Goal: Task Accomplishment & Management: Complete application form

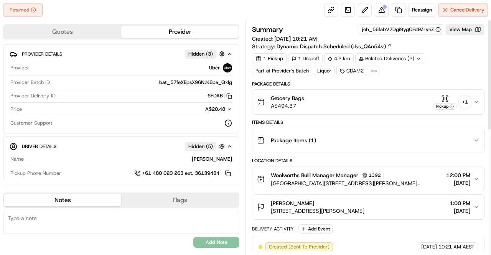
click at [462, 104] on div "+ 1" at bounding box center [465, 102] width 11 height 11
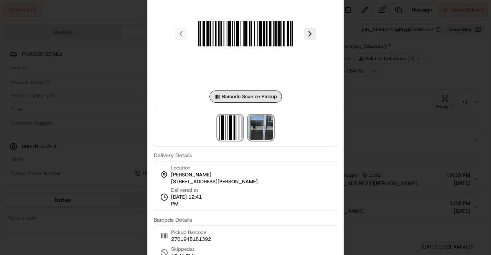
click at [254, 125] on img at bounding box center [261, 128] width 25 height 25
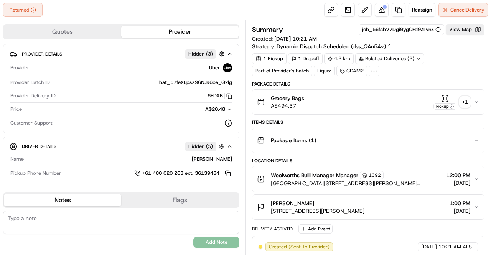
click at [352, 119] on div "Items Details" at bounding box center [368, 122] width 233 height 6
click at [466, 100] on div "+ 1" at bounding box center [465, 102] width 11 height 11
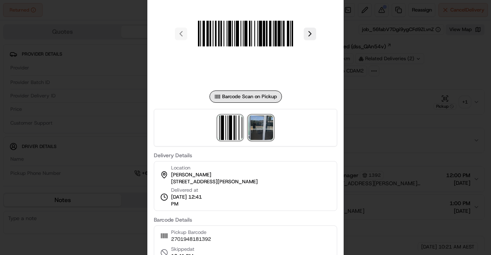
click at [256, 129] on img at bounding box center [261, 128] width 25 height 25
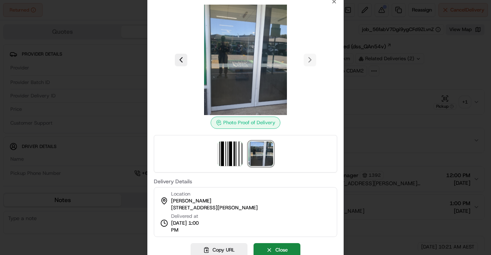
click at [422, 147] on div at bounding box center [245, 127] width 491 height 255
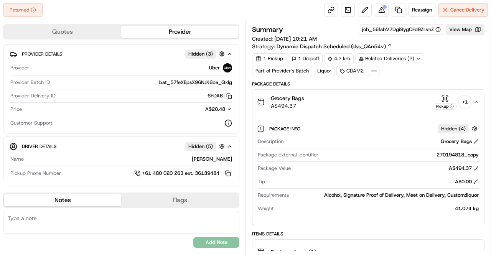
click at [476, 101] on icon "button" at bounding box center [476, 102] width 3 height 2
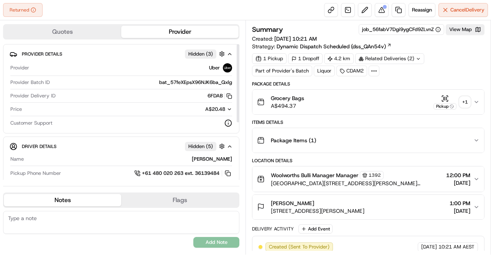
click at [112, 93] on div "6FDAB Copy del_ABaUY_jfSK6NNDG22cb9qw 6FDAB" at bounding box center [146, 96] width 174 height 7
click at [357, 121] on div "Items Details" at bounding box center [368, 122] width 233 height 6
click at [467, 104] on div "+ 1" at bounding box center [465, 102] width 11 height 11
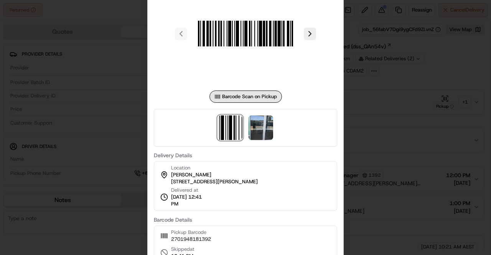
click at [0, 111] on div at bounding box center [245, 127] width 491 height 255
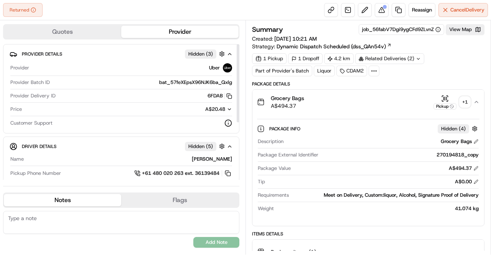
click at [0, 101] on div "Quotes Provider Provider Details Hidden ( 3 ) Provider Uber Provider Batch ID b…" at bounding box center [123, 137] width 246 height 235
click at [478, 100] on icon "button" at bounding box center [477, 102] width 6 height 6
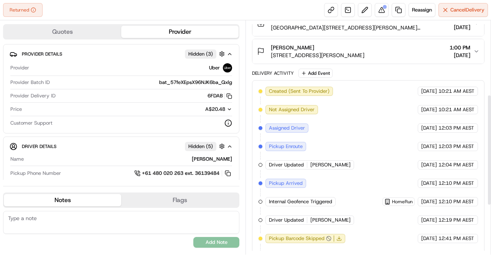
scroll to position [259, 0]
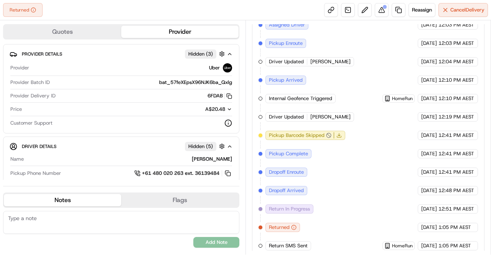
click at [0, 109] on div "Quotes Provider Provider Details Hidden ( 3 ) Provider Uber Provider Batch ID b…" at bounding box center [123, 137] width 246 height 235
click at [0, 103] on div "Quotes Provider Provider Details Hidden ( 3 ) Provider Uber Provider Batch ID b…" at bounding box center [123, 137] width 246 height 235
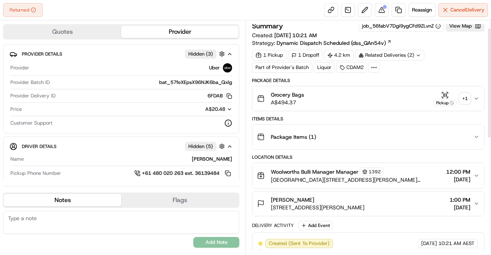
scroll to position [0, 0]
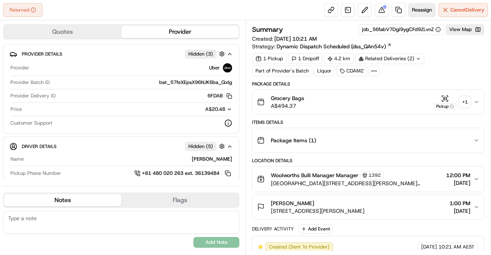
click at [424, 12] on span "Reassign" at bounding box center [422, 10] width 20 height 7
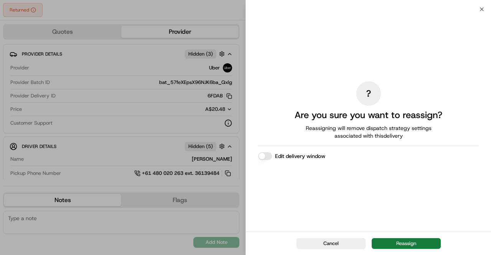
click at [396, 244] on button "Reassign" at bounding box center [406, 243] width 69 height 11
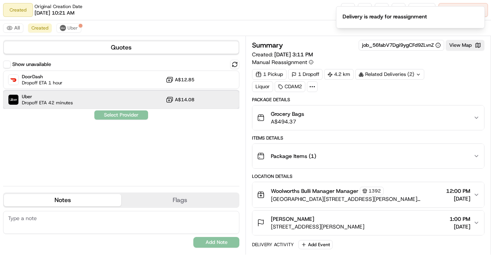
click at [58, 100] on span "Dropoff ETA 42 minutes" at bounding box center [47, 103] width 51 height 6
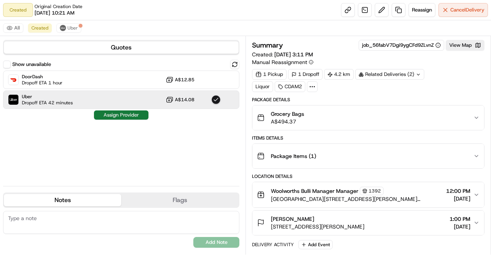
click at [125, 116] on button "Assign Provider" at bounding box center [121, 115] width 55 height 9
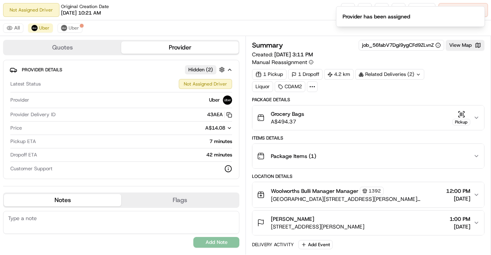
scroll to position [75, 0]
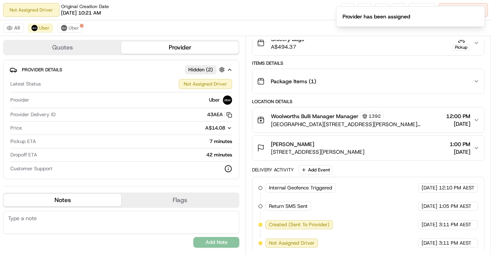
click at [246, 125] on div "Summary job_56fabV7Dgi9ygCFd9ZLvnZ View Map Created: [DATE] 3:11 PM Manual Reas…" at bounding box center [369, 145] width 246 height 219
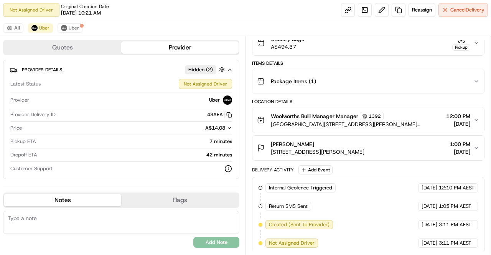
click at [246, 125] on div "Summary job_56fabV7Dgi9ygCFd9ZLvnZ View Map Created: [DATE] 3:11 PM Manual Reas…" at bounding box center [369, 145] width 246 height 219
click at [351, 165] on div "Delivery Activity Add Event" at bounding box center [368, 169] width 233 height 9
click at [358, 169] on div "Delivery Activity Add Event" at bounding box center [368, 169] width 233 height 9
click at [363, 160] on div "Package Details Grocery Bags A$494.37 Pickup Items Details Package Items ( 1 ) …" at bounding box center [368, 138] width 233 height 233
click at [362, 165] on div "Delivery Activity Add Event" at bounding box center [368, 169] width 233 height 9
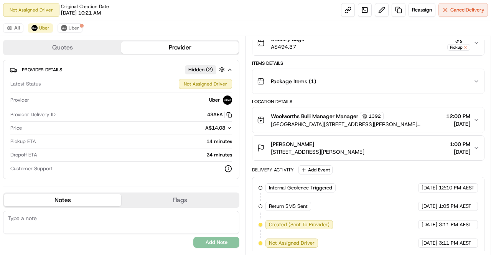
click at [244, 128] on div "Quotes Provider Provider Details Hidden ( 2 ) Latest Status Not Assigned Driver…" at bounding box center [123, 145] width 246 height 219
click at [246, 129] on div "Summary job_56fabV7Dgi9ygCFd9ZLvnZ View Map Created: [DATE] 3:11 PM Manual Reas…" at bounding box center [369, 145] width 246 height 219
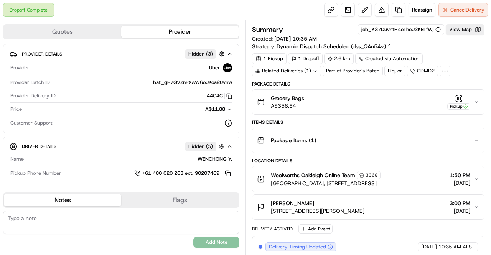
click at [246, 109] on div "Summary job_K37DuvntH4oLhoU2KELfWj View Map Created: 20/09/2025 10:35 AM Strate…" at bounding box center [369, 137] width 246 height 235
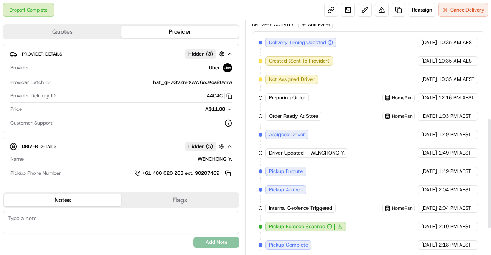
scroll to position [259, 0]
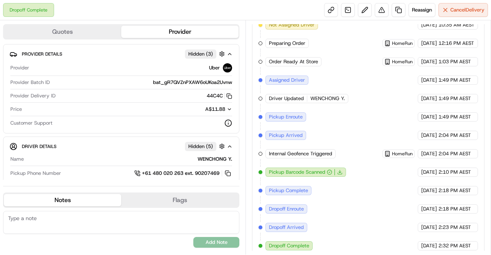
click at [358, 117] on div "Delivery Timing Updated Uber 20/09/2025 10:35 AM AEST Created (Sent To Provider…" at bounding box center [369, 116] width 220 height 267
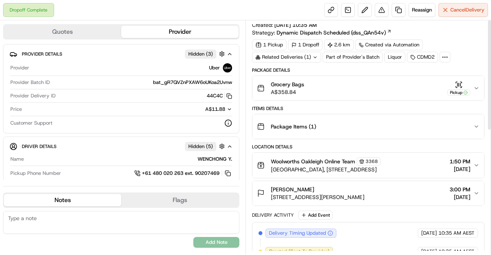
scroll to position [0, 0]
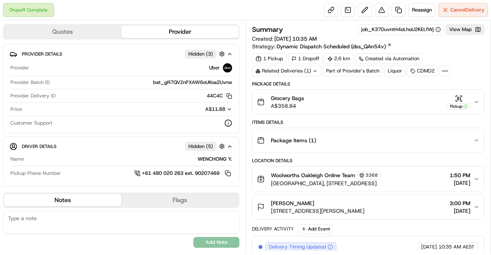
click at [373, 162] on div "Location Details" at bounding box center [368, 161] width 233 height 6
click at [316, 69] on icon at bounding box center [315, 71] width 5 height 5
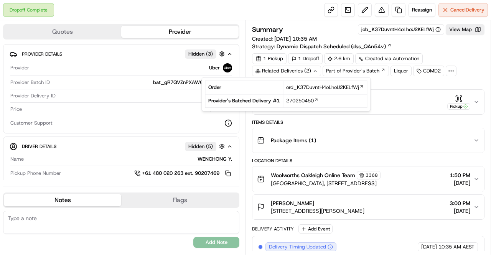
click at [316, 69] on icon at bounding box center [315, 71] width 5 height 5
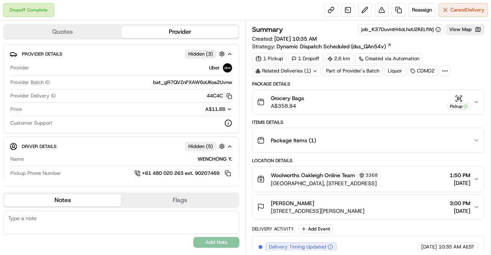
click at [247, 21] on div "Summary job_K37DuvntH4oLhoU2KELfWj View Map Created: 20/09/2025 10:35 AM Strate…" at bounding box center [369, 137] width 246 height 235
click at [246, 21] on div "Summary job_K37DuvntH4oLhoU2KELfWj View Map Created: 20/09/2025 10:35 AM Strate…" at bounding box center [369, 137] width 246 height 235
click at [246, 20] on div "Summary job_K37DuvntH4oLhoU2KELfWj View Map Created: 20/09/2025 10:35 AM Strate…" at bounding box center [369, 137] width 246 height 235
click at [425, 14] on button "Reassign" at bounding box center [422, 10] width 27 height 14
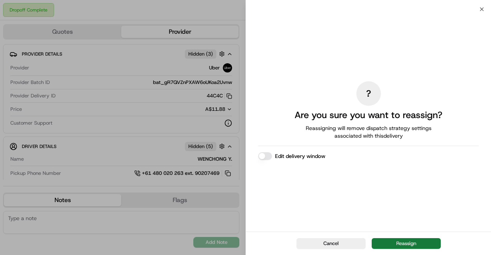
click at [415, 241] on button "Reassign" at bounding box center [406, 243] width 69 height 11
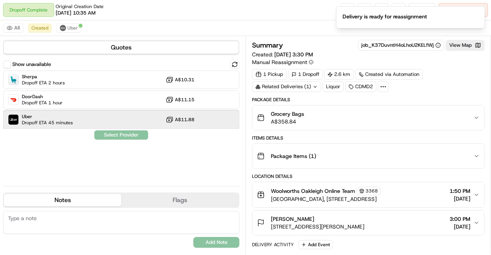
click at [98, 124] on div "Uber Dropoff ETA 45 minutes A$11.88" at bounding box center [121, 120] width 237 height 18
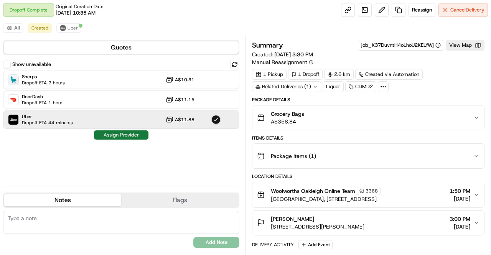
click at [117, 134] on button "Assign Provider" at bounding box center [121, 135] width 55 height 9
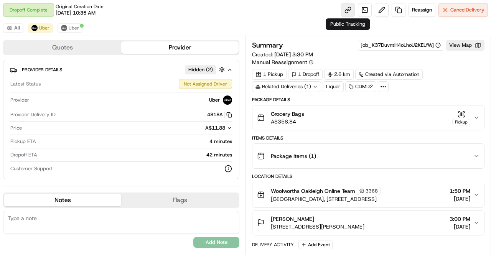
click at [354, 8] on link at bounding box center [348, 10] width 14 height 14
click at [460, 13] on span "Cancel Delivery" at bounding box center [468, 10] width 34 height 7
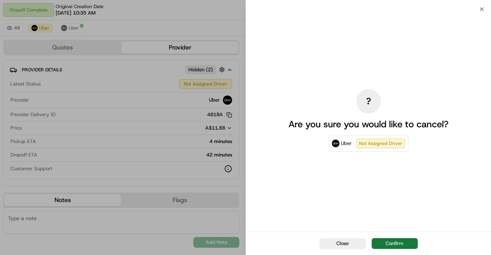
click at [394, 245] on button "Confirm" at bounding box center [395, 243] width 46 height 11
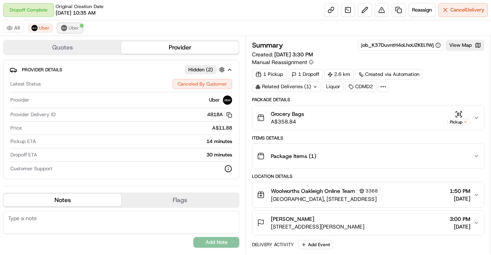
click at [77, 27] on span "Uber" at bounding box center [74, 28] width 10 height 6
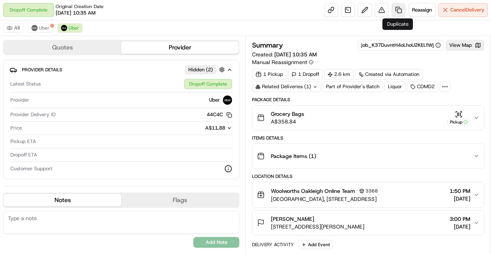
click at [400, 8] on link at bounding box center [399, 10] width 14 height 14
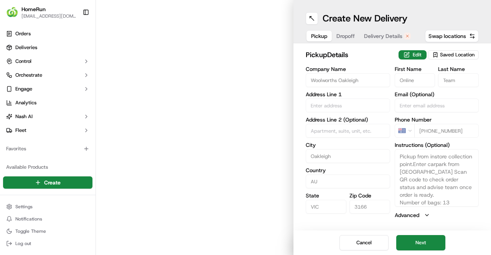
type input "Oakleigh Central Shopping Centre, Station Square, Station Street"
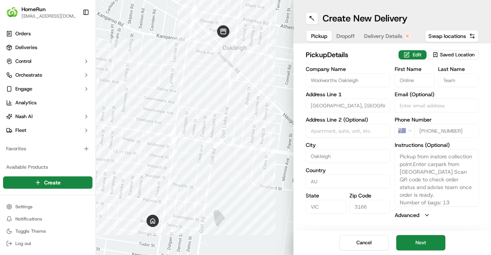
click at [387, 33] on span "Delivery Details" at bounding box center [383, 36] width 38 height 8
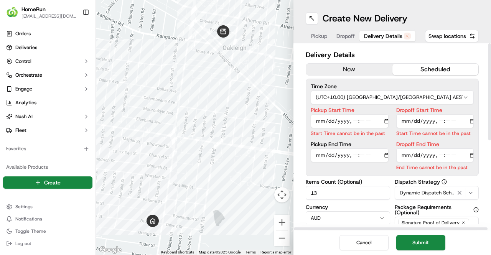
click at [334, 69] on button "now" at bounding box center [349, 70] width 86 height 12
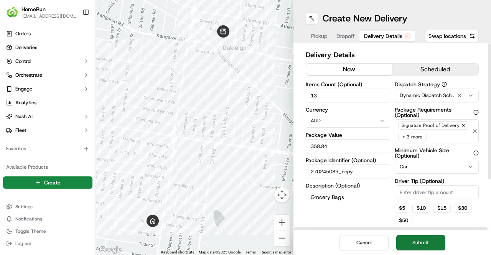
click at [424, 243] on button "Submit" at bounding box center [421, 242] width 49 height 15
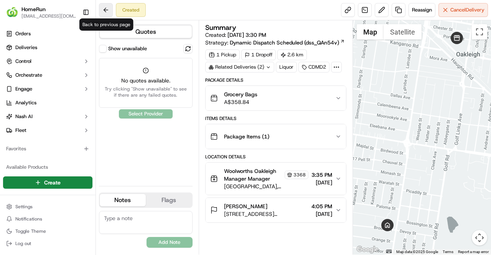
click at [108, 13] on button at bounding box center [106, 10] width 14 height 14
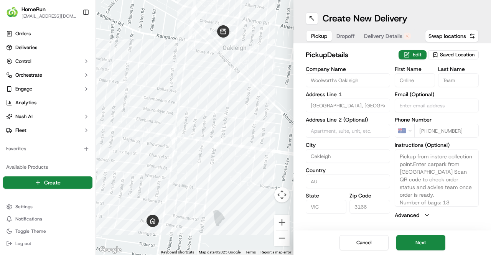
click at [379, 43] on div "pickup Details Edit Saved Location Company Name Woolworths Oakleigh Address Lin…" at bounding box center [393, 134] width 198 height 182
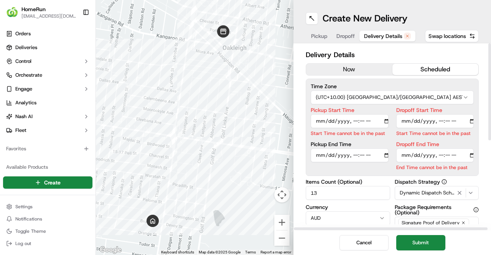
click at [379, 41] on button "Delivery Details" at bounding box center [388, 36] width 56 height 11
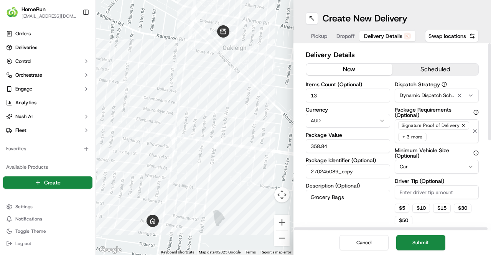
click at [339, 68] on button "now" at bounding box center [349, 70] width 86 height 12
click at [414, 242] on button "Submit" at bounding box center [421, 242] width 49 height 15
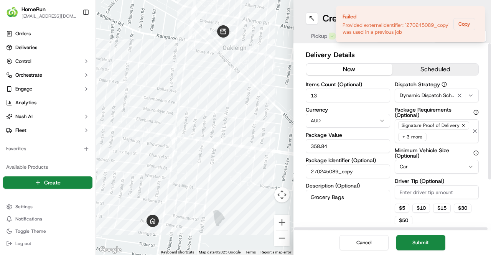
click at [366, 171] on input "270245089_copy" at bounding box center [348, 172] width 84 height 14
type input "270245089_copy1"
click at [419, 248] on button "Submit" at bounding box center [421, 242] width 49 height 15
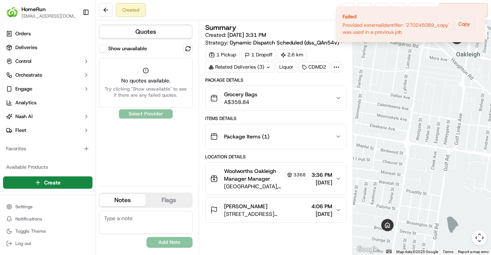
click at [155, 83] on span "No quotes available." at bounding box center [146, 81] width 84 height 8
click at [106, 50] on button "Show unavailable" at bounding box center [103, 49] width 8 height 8
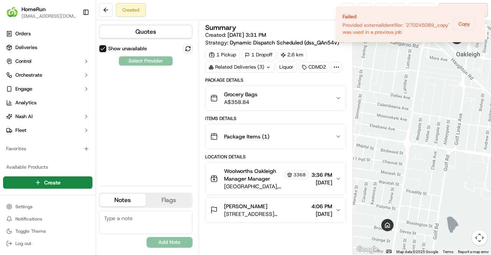
click at [106, 50] on button "Show unavailable" at bounding box center [103, 49] width 8 height 8
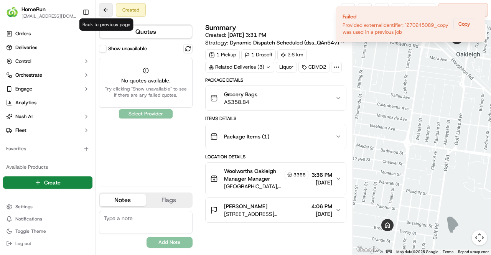
click at [100, 12] on button at bounding box center [106, 10] width 14 height 14
